Goal: Task Accomplishment & Management: Manage account settings

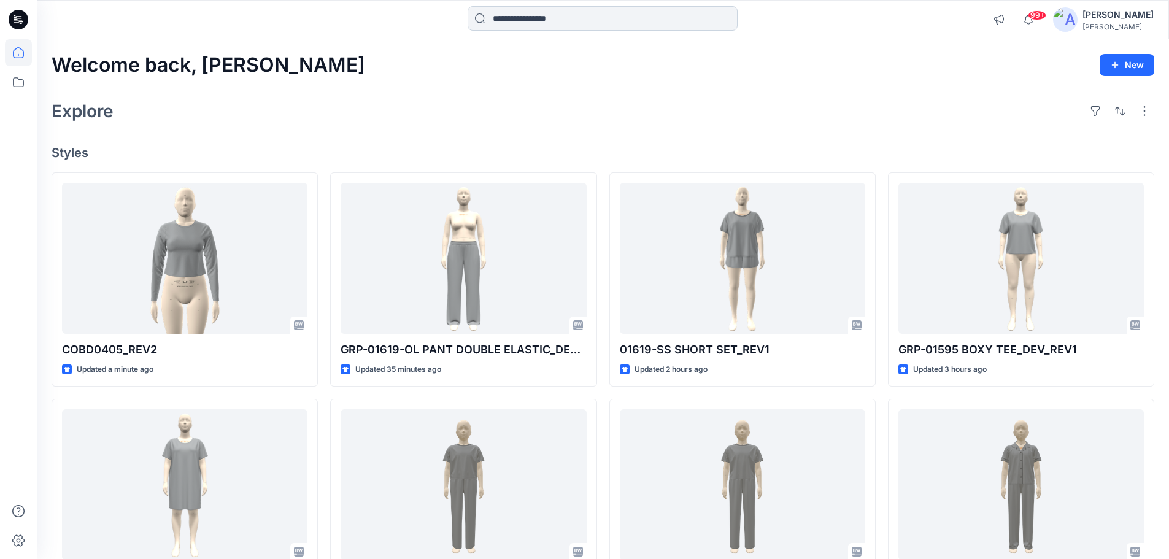
click at [614, 19] on input at bounding box center [603, 18] width 270 height 25
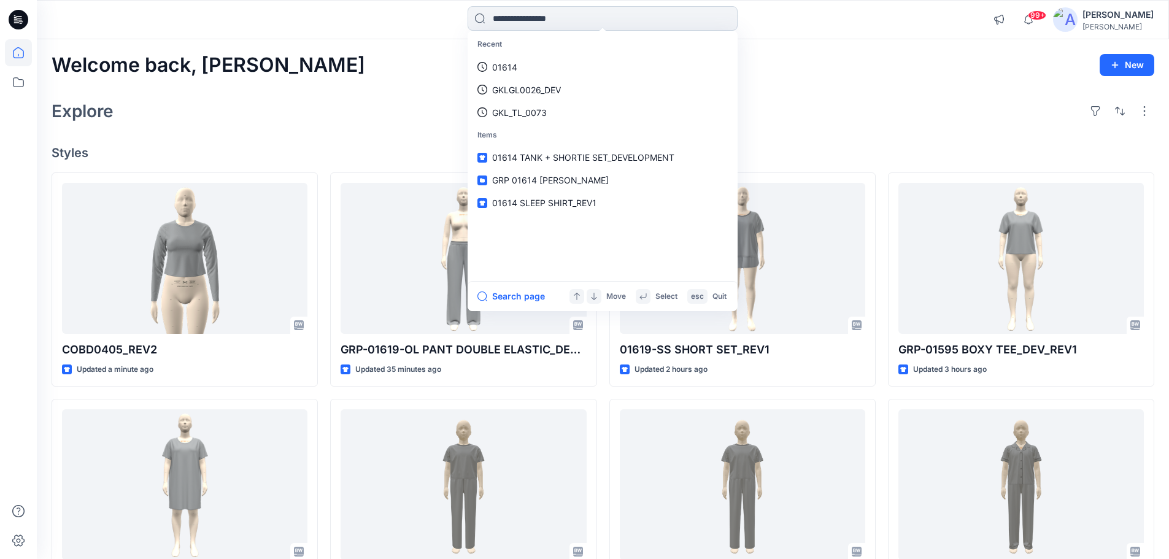
click at [614, 18] on input at bounding box center [603, 18] width 270 height 25
paste input "**********"
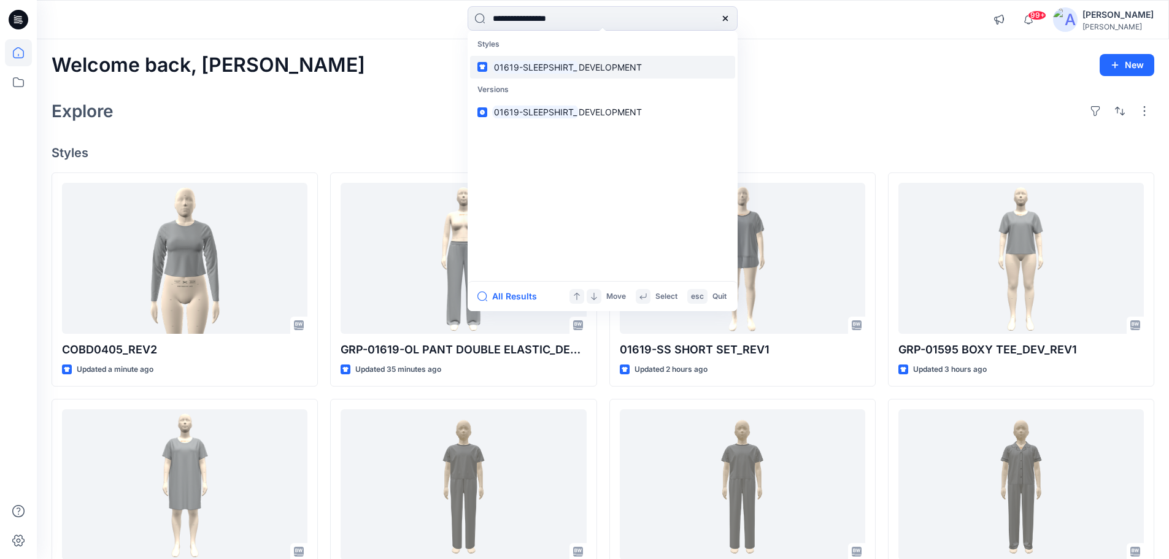
type input "**********"
click at [596, 63] on span "DEVELOPMENT" at bounding box center [610, 67] width 63 height 10
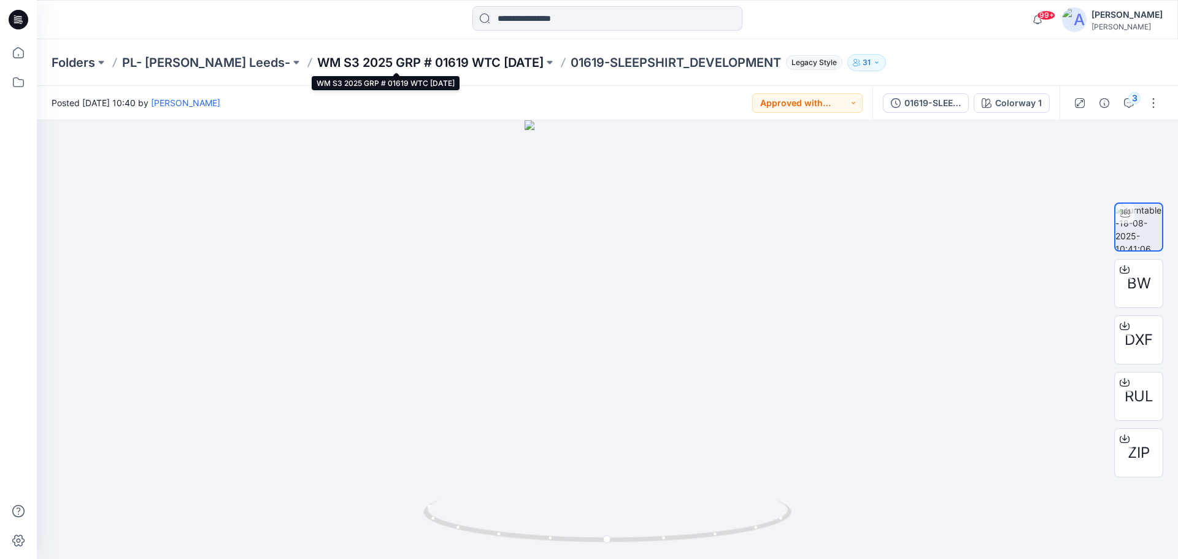
click at [322, 60] on p "WM S3 2025 GRP # 01619 WTC [DATE]" at bounding box center [430, 62] width 226 height 17
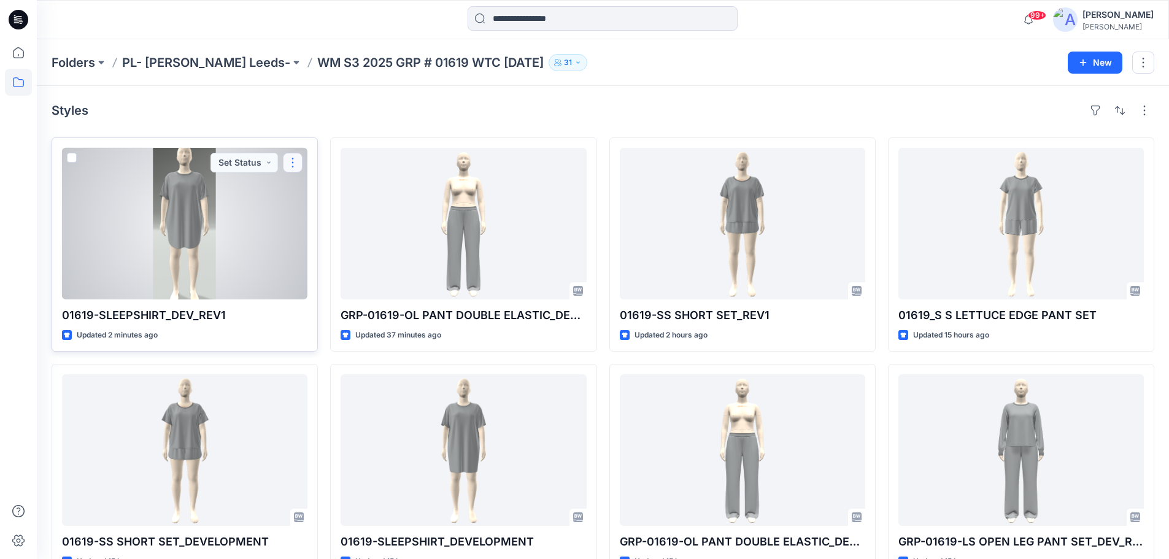
click at [295, 163] on button "button" at bounding box center [293, 163] width 20 height 20
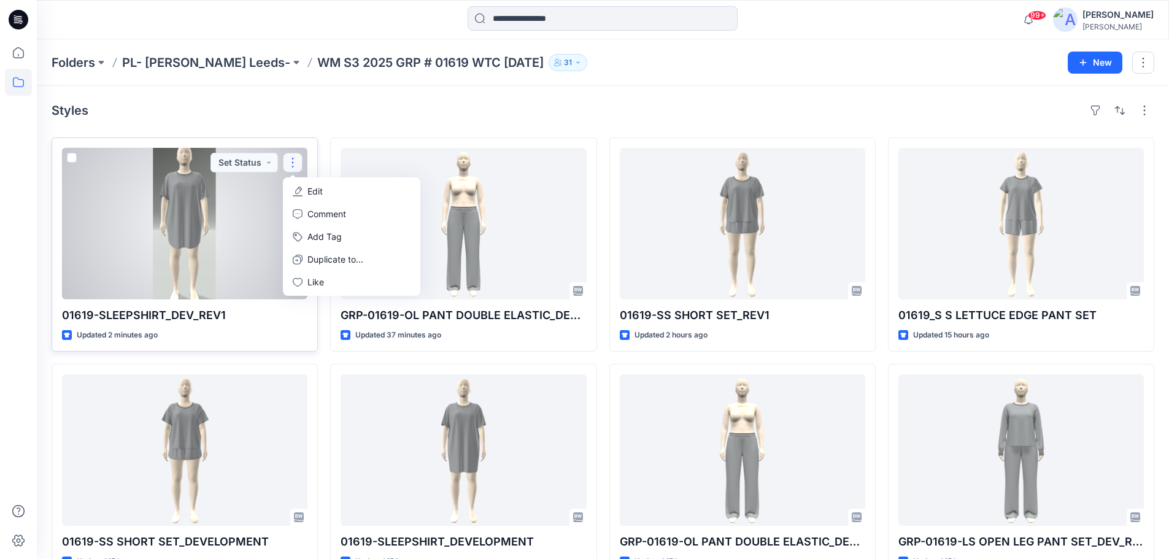
click at [309, 193] on p "Edit" at bounding box center [314, 191] width 15 height 13
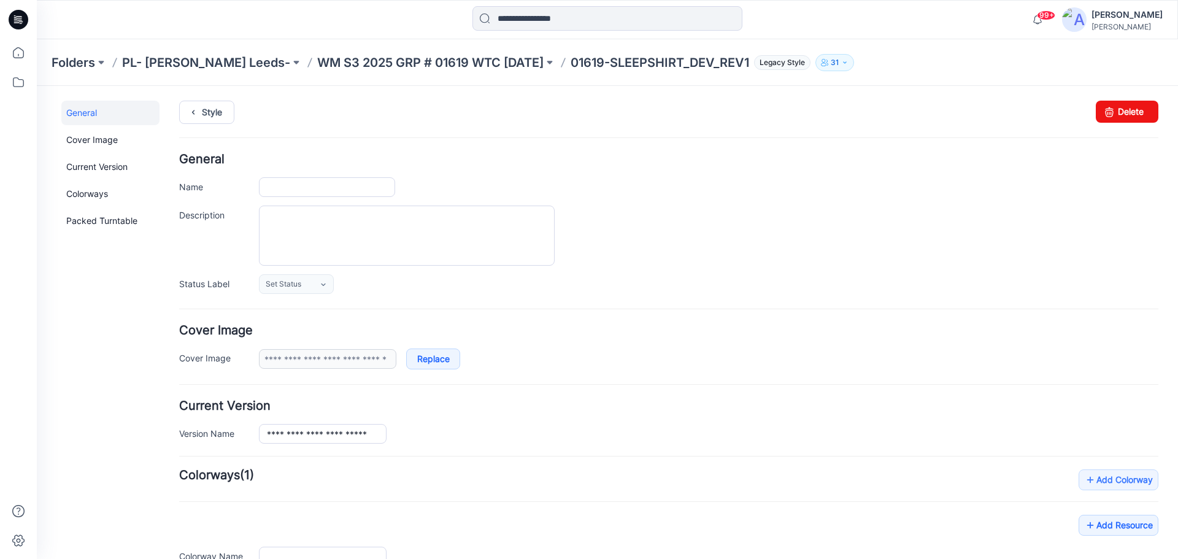
type input "**********"
drag, startPoint x: 1120, startPoint y: 109, endPoint x: 686, endPoint y: 141, distance: 435.0
click at [1120, 109] on link "Delete" at bounding box center [1127, 112] width 63 height 22
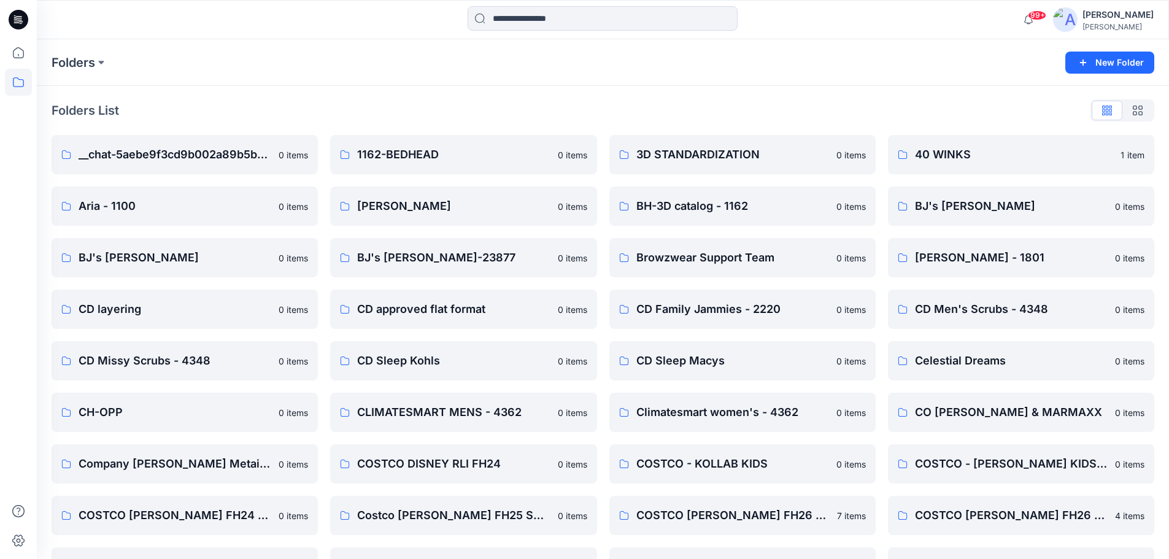
click at [17, 18] on icon at bounding box center [19, 20] width 20 height 20
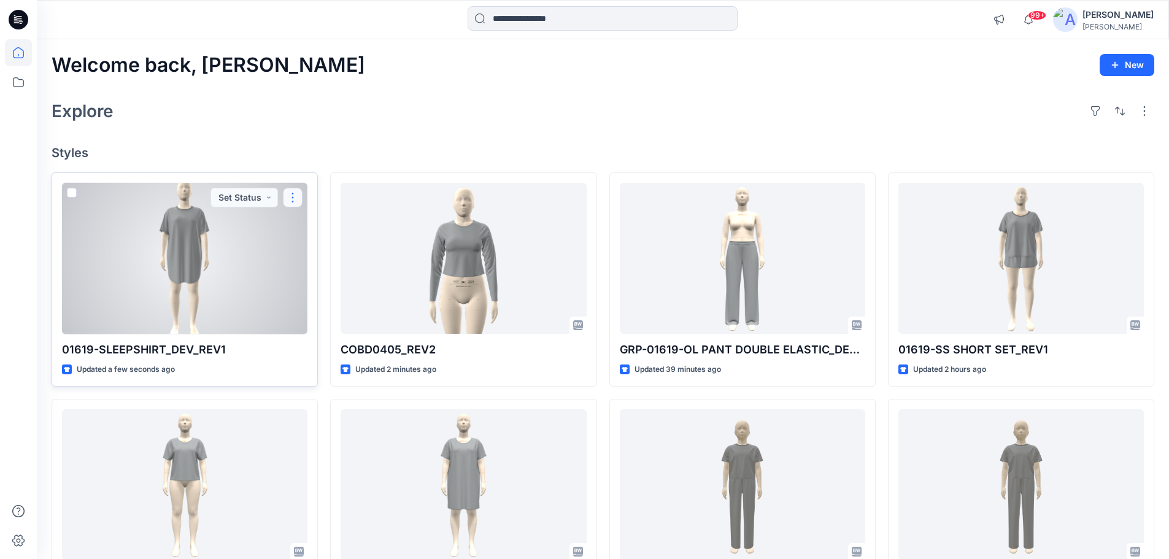
click at [291, 201] on button "button" at bounding box center [293, 198] width 20 height 20
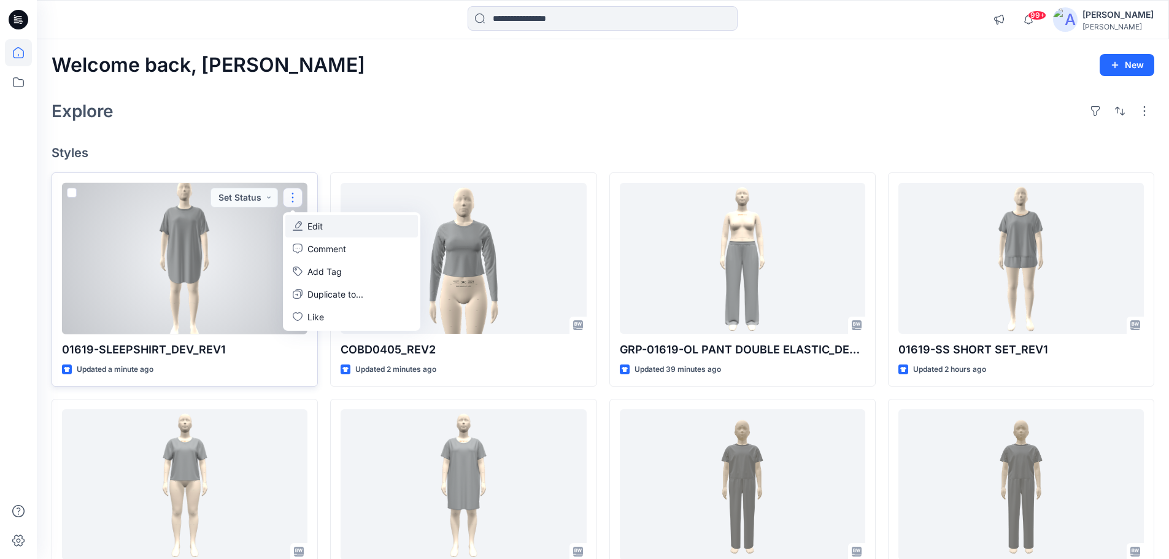
click at [310, 228] on p "Edit" at bounding box center [314, 226] width 15 height 13
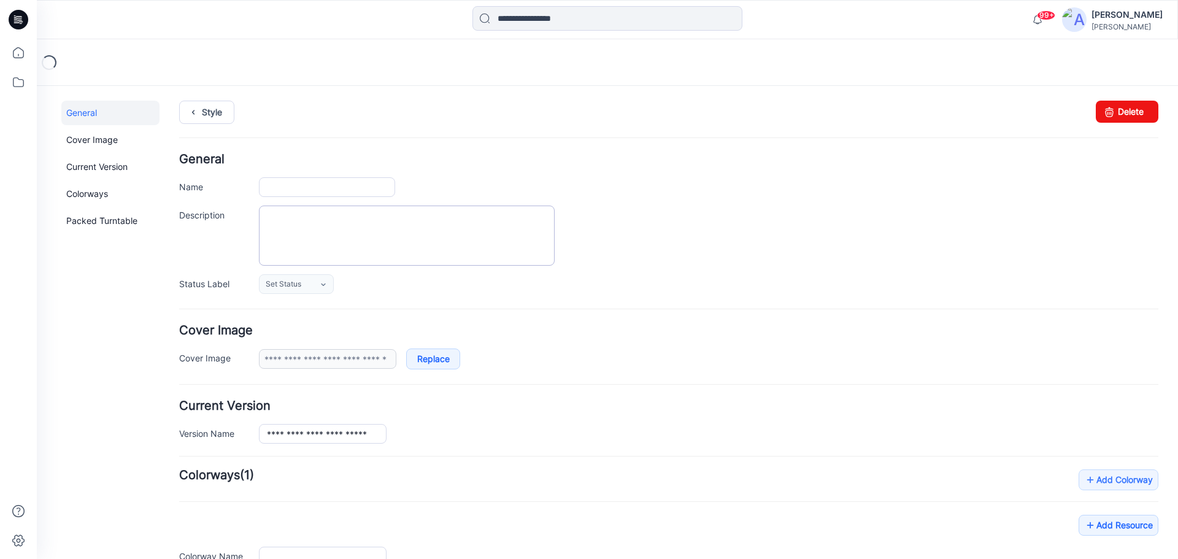
type input "**********"
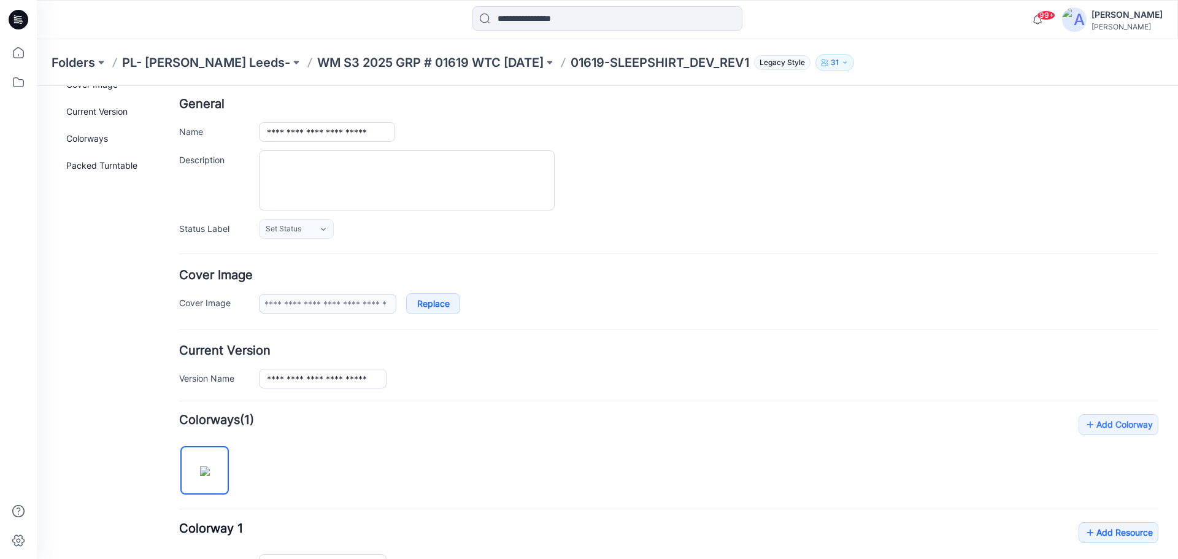
scroll to position [184, 0]
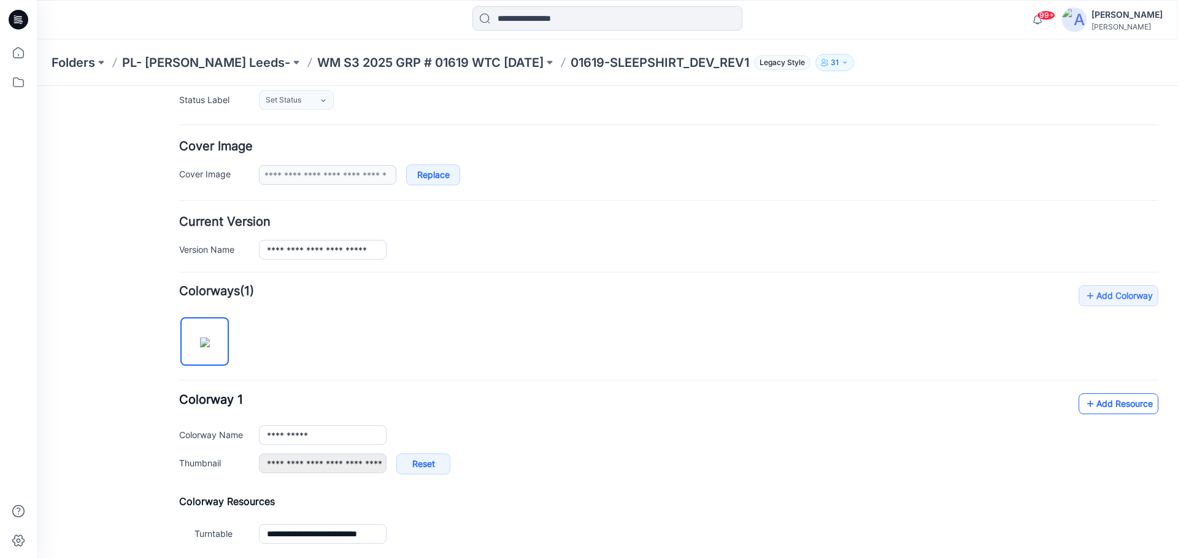
click at [1095, 405] on link "Add Resource" at bounding box center [1119, 403] width 80 height 21
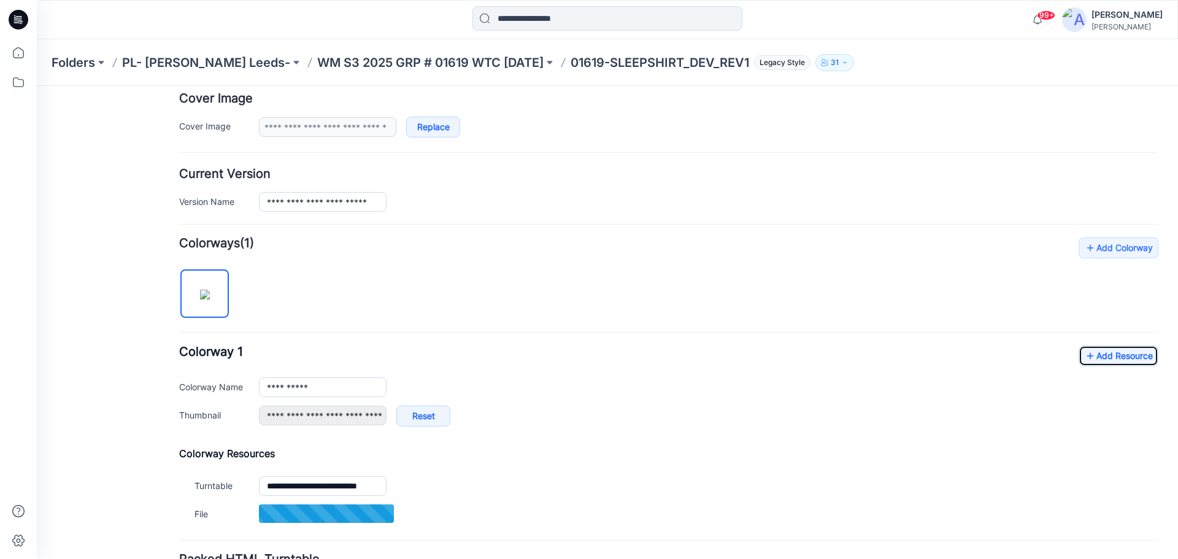
scroll to position [245, 0]
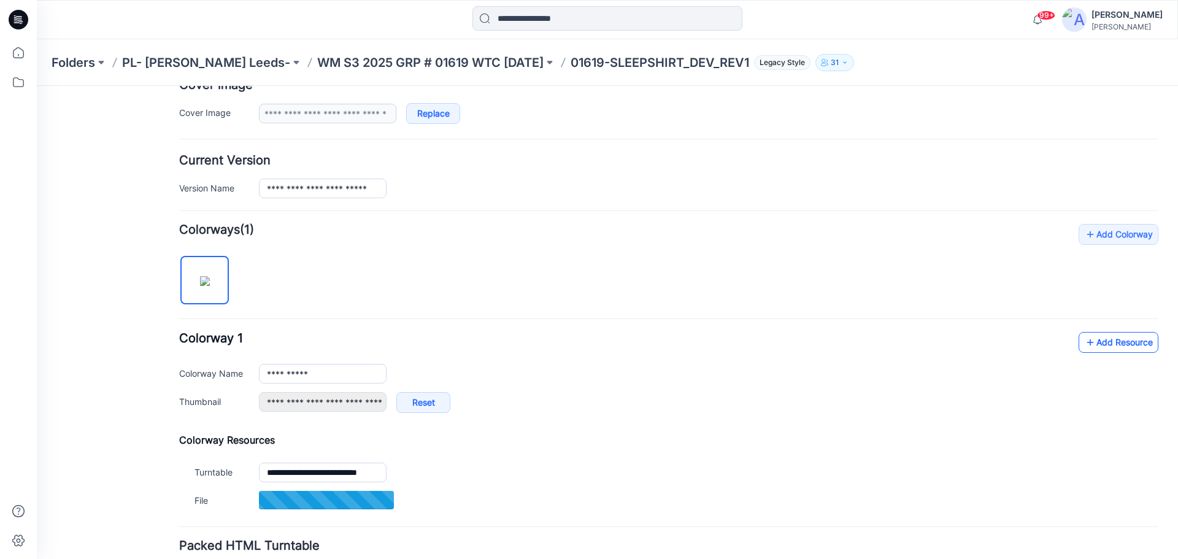
click at [1093, 344] on link "Add Resource" at bounding box center [1119, 342] width 80 height 21
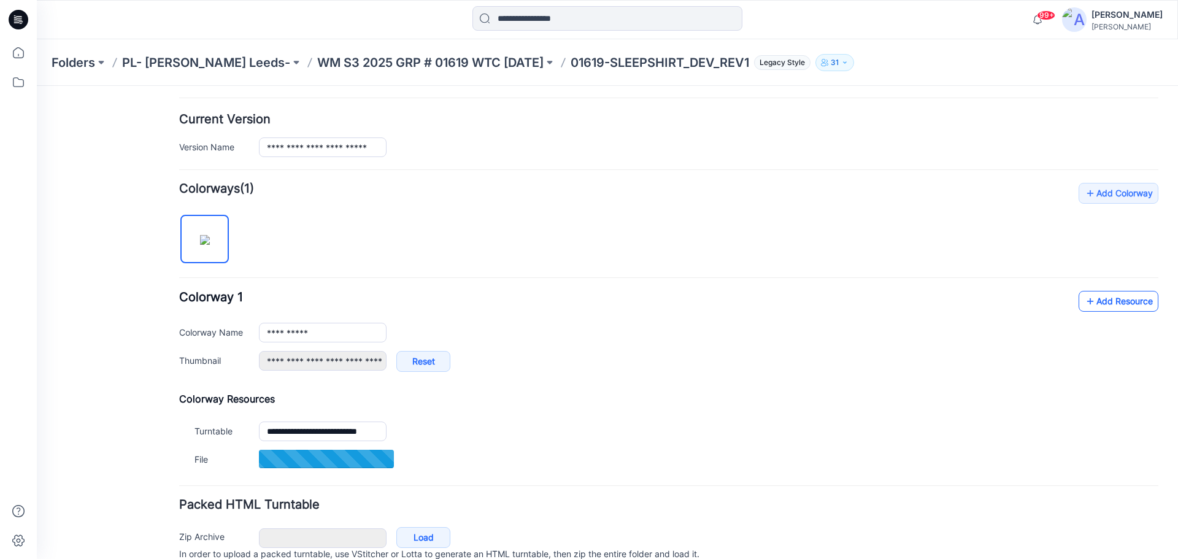
scroll to position [307, 0]
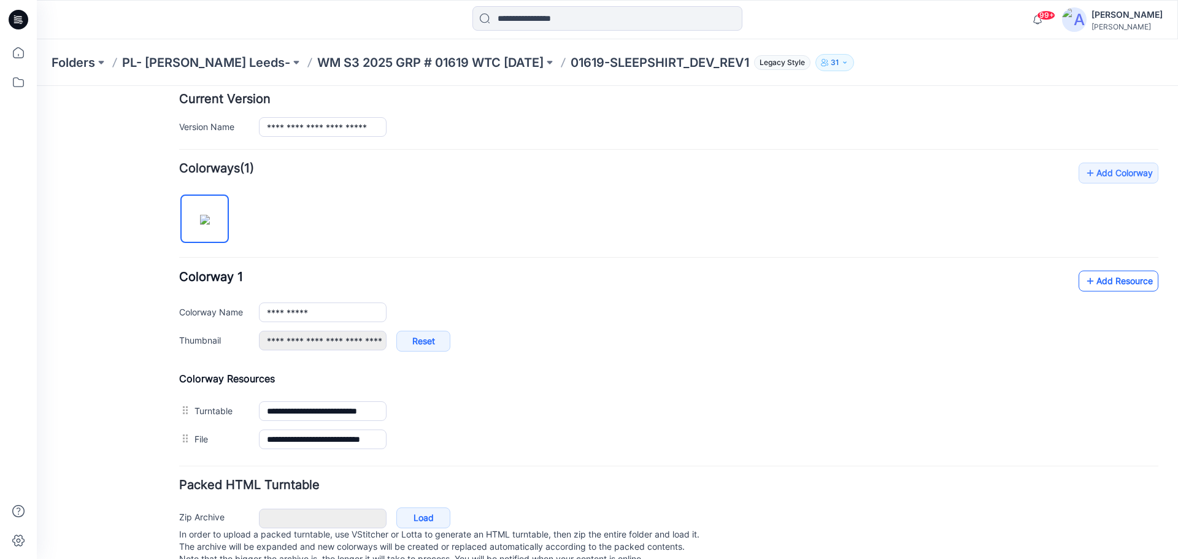
click at [1087, 285] on link "Add Resource" at bounding box center [1119, 281] width 80 height 21
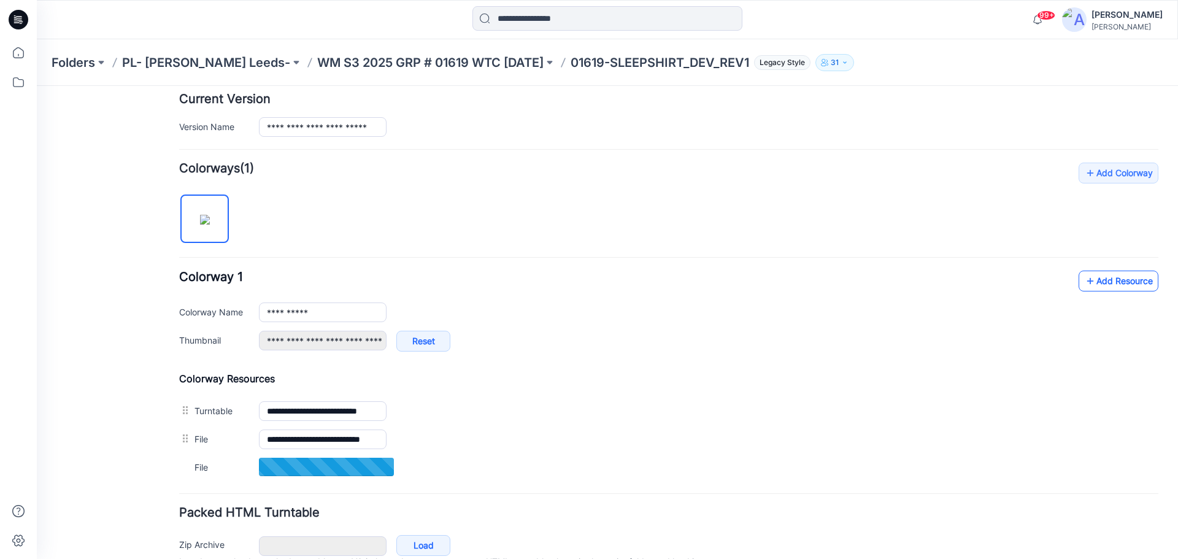
click at [1098, 283] on link "Add Resource" at bounding box center [1119, 281] width 80 height 21
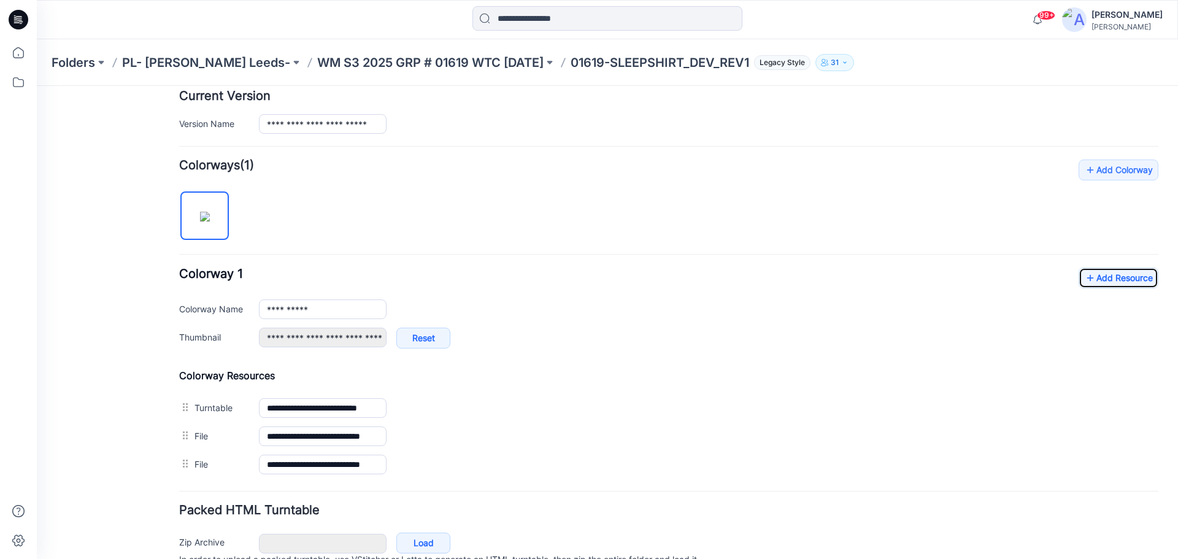
scroll to position [370, 0]
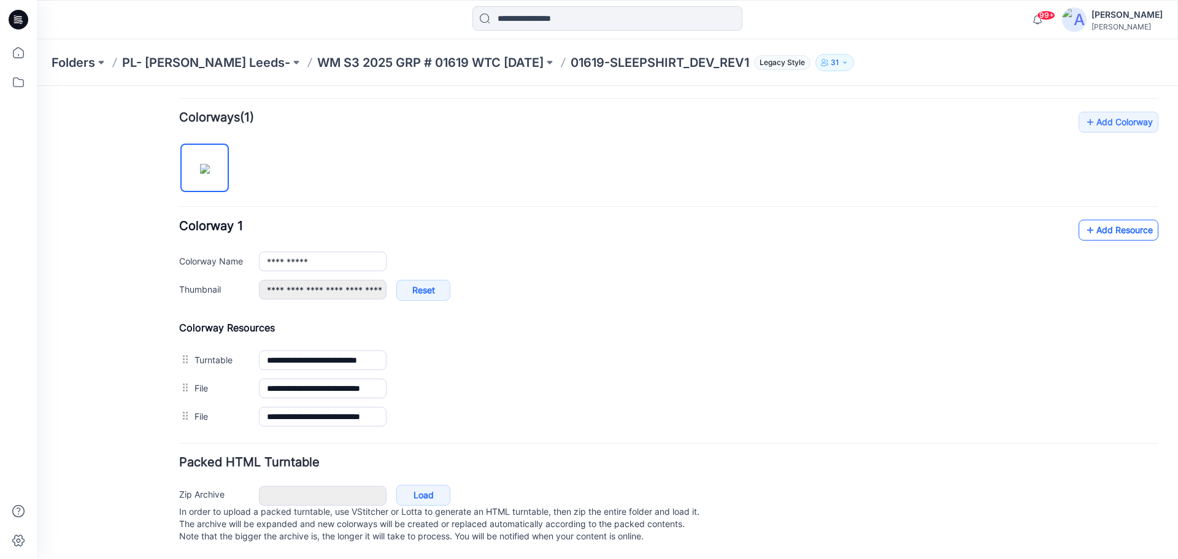
click at [1106, 220] on link "Add Resource" at bounding box center [1119, 230] width 80 height 21
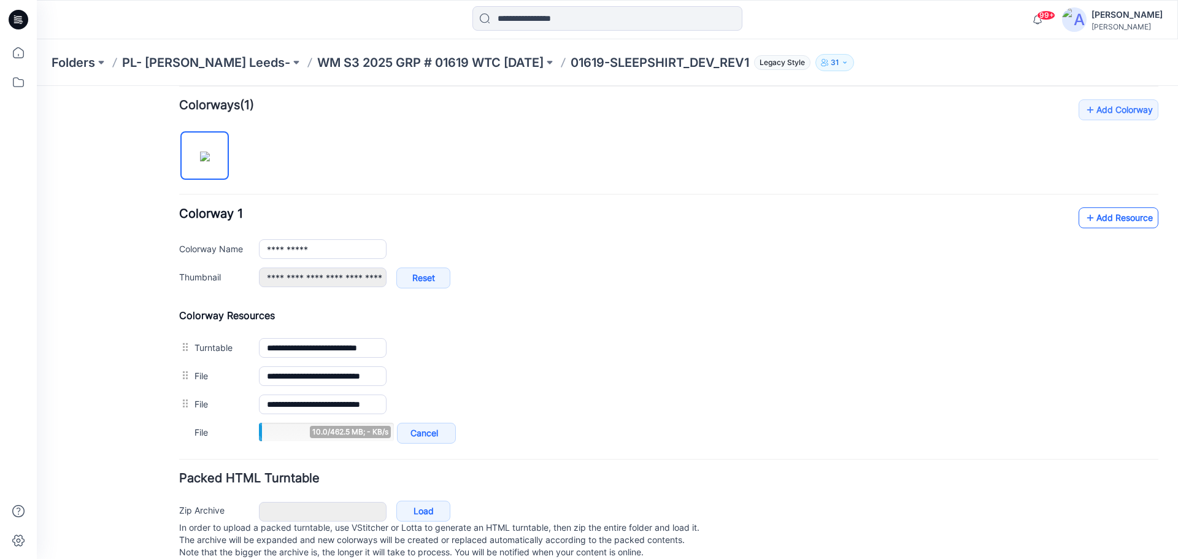
click at [1102, 219] on link "Add Resource" at bounding box center [1119, 217] width 80 height 21
